Goal: Transaction & Acquisition: Book appointment/travel/reservation

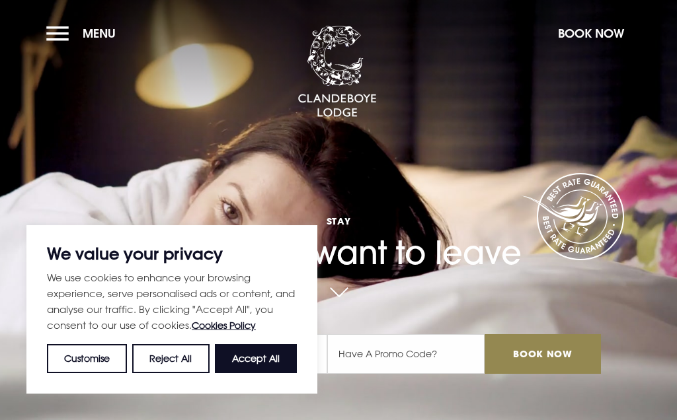
click at [267, 353] on button "Accept All" at bounding box center [256, 358] width 82 height 29
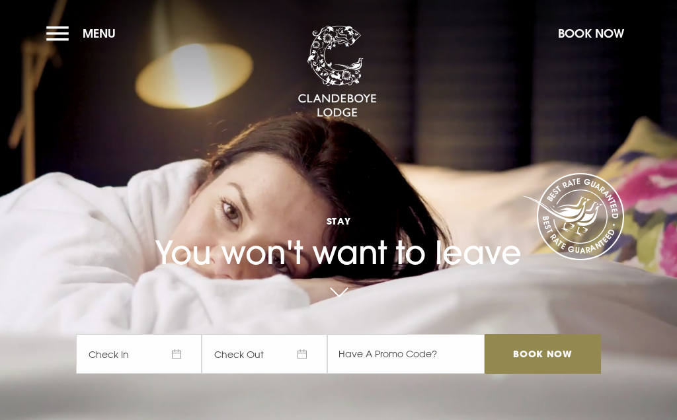
checkbox input "true"
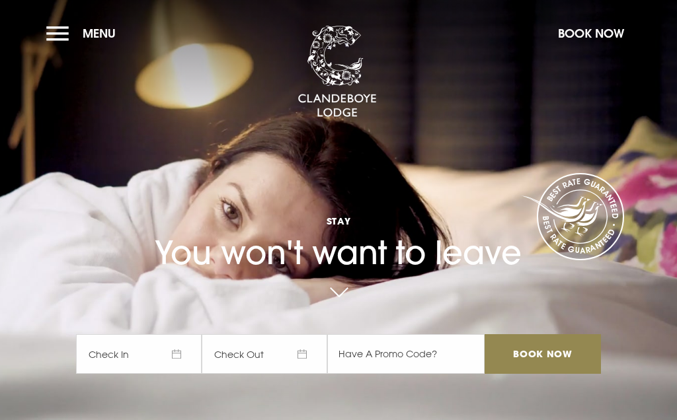
click at [54, 29] on button "Menu" at bounding box center [84, 33] width 76 height 28
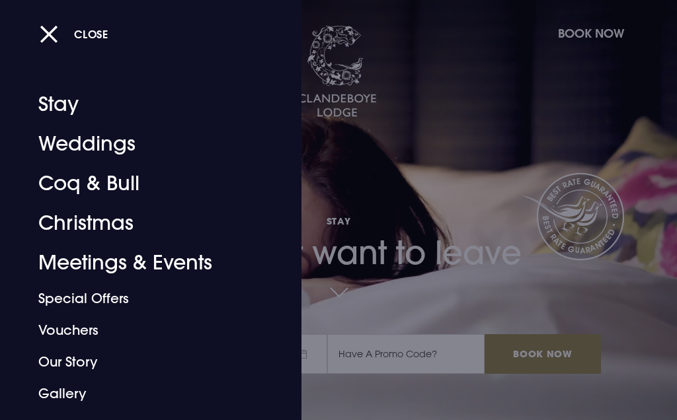
click at [125, 218] on link "Christmas" at bounding box center [142, 224] width 209 height 40
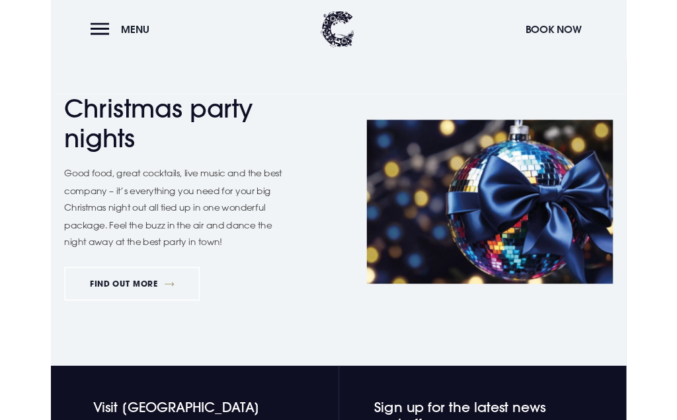
scroll to position [2103, 0]
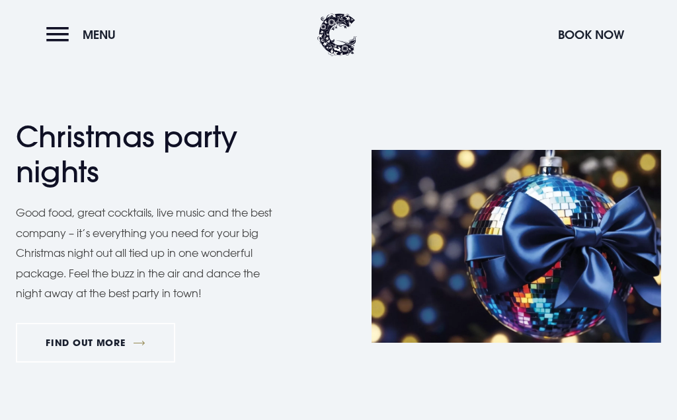
click at [111, 323] on link "FIND OUT MORE" at bounding box center [95, 343] width 159 height 40
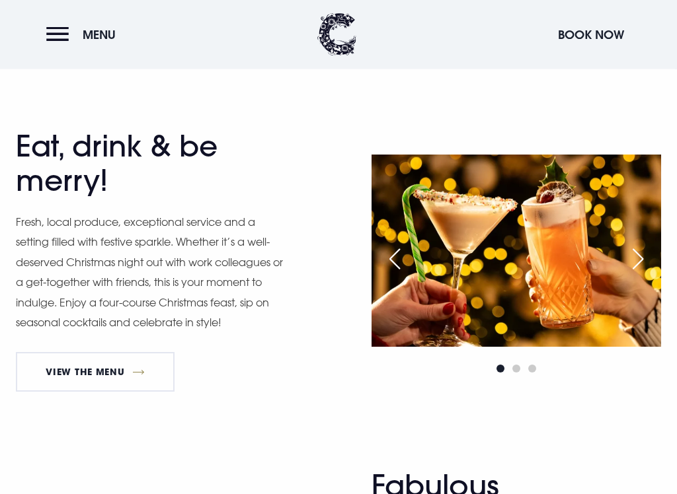
scroll to position [619, 0]
click at [104, 361] on link "View The Menu" at bounding box center [95, 372] width 159 height 40
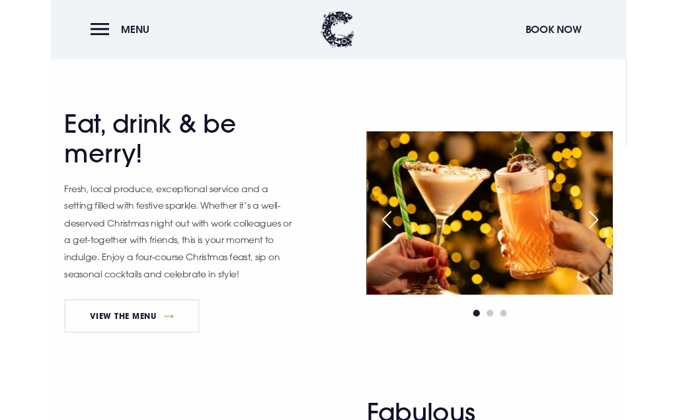
scroll to position [656, 0]
